Goal: Transaction & Acquisition: Register for event/course

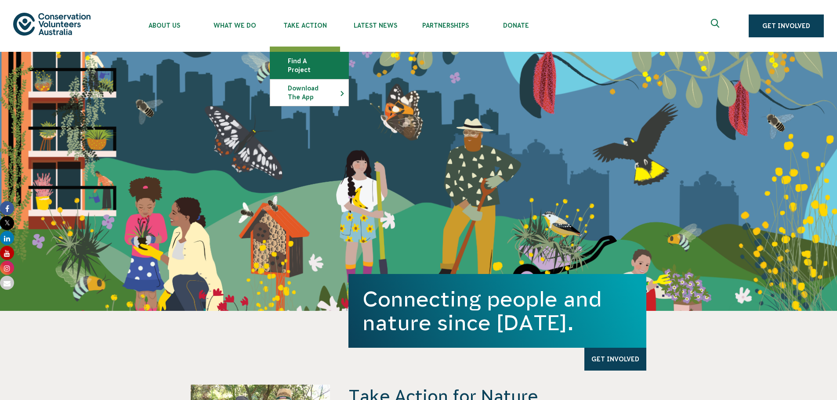
click at [312, 60] on link "Find a project" at bounding box center [309, 65] width 78 height 26
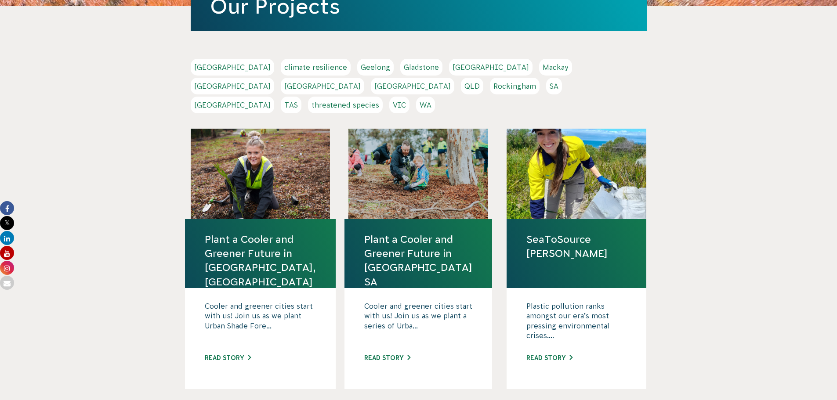
scroll to position [176, 0]
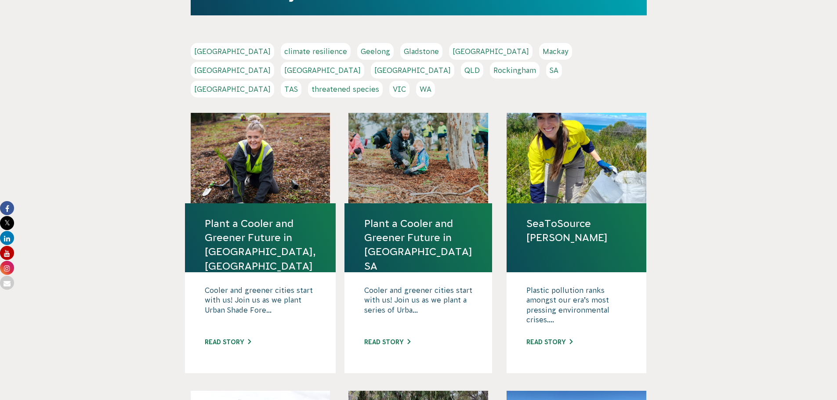
click at [301, 81] on link "TAS" at bounding box center [291, 89] width 21 height 17
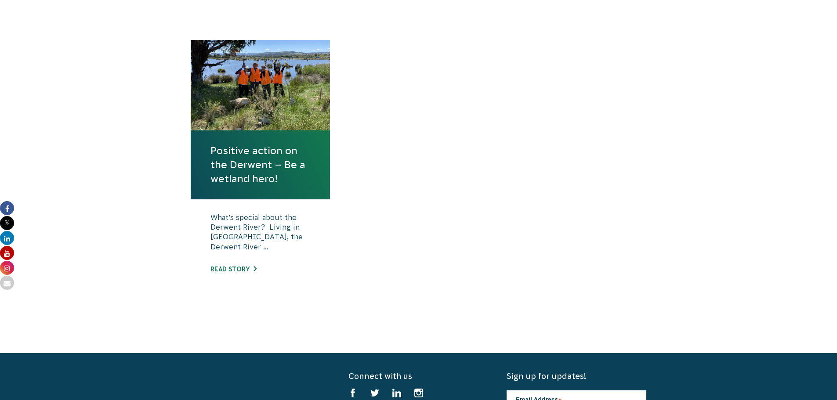
scroll to position [352, 0]
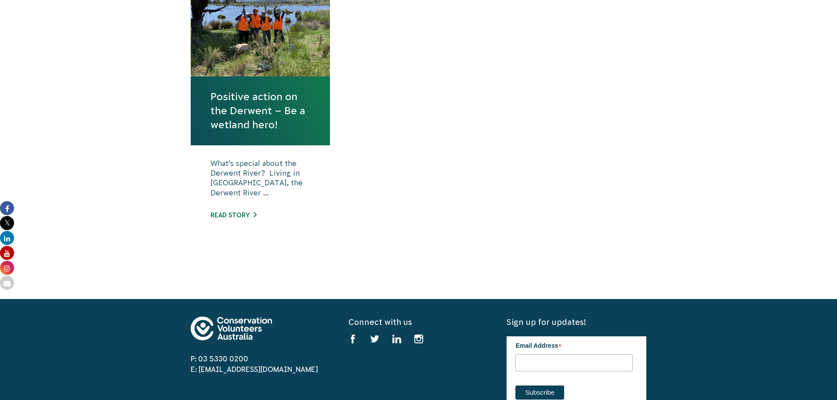
click at [263, 91] on link "Positive action on the Derwent – Be a wetland hero!" at bounding box center [261, 111] width 100 height 43
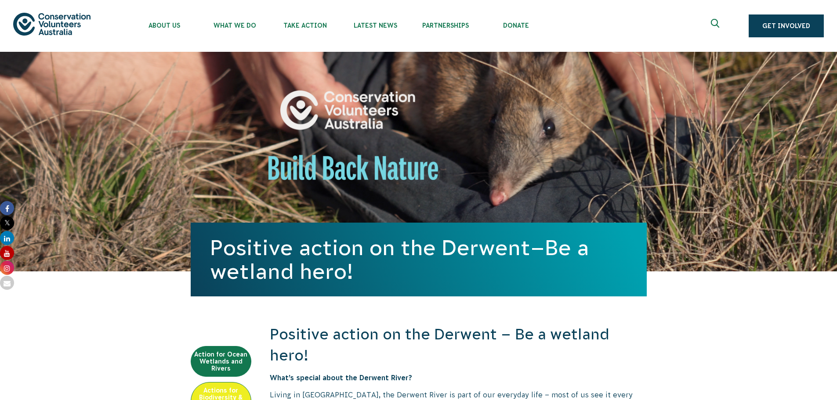
scroll to position [659, 0]
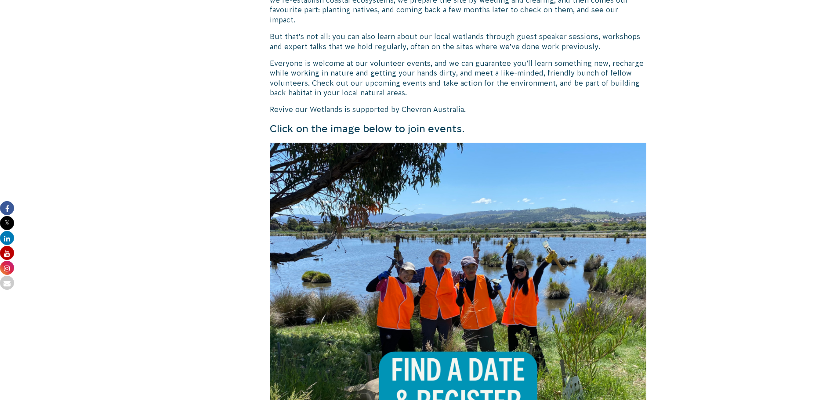
click at [340, 248] on img at bounding box center [458, 331] width 377 height 377
